Goal: Find specific page/section

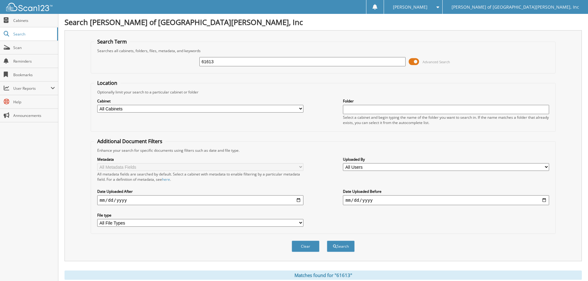
drag, startPoint x: 300, startPoint y: 60, endPoint x: 140, endPoint y: 60, distance: 159.9
click at [141, 60] on div "61613 Advanced Search" at bounding box center [323, 61] width 458 height 17
type input "62347"
click at [327, 241] on button "Search" at bounding box center [341, 246] width 28 height 11
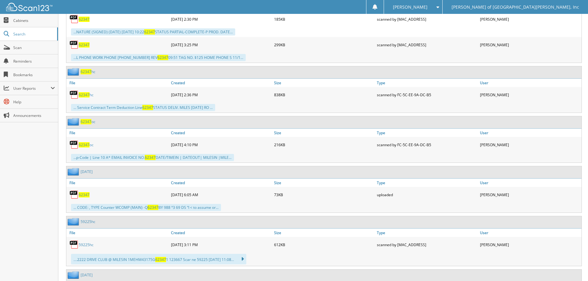
scroll to position [463, 0]
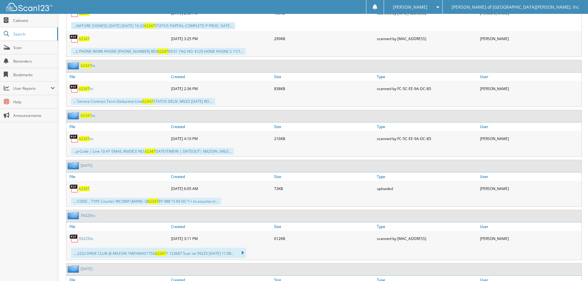
click at [87, 90] on span "62347" at bounding box center [84, 88] width 11 height 5
